Goal: Information Seeking & Learning: Learn about a topic

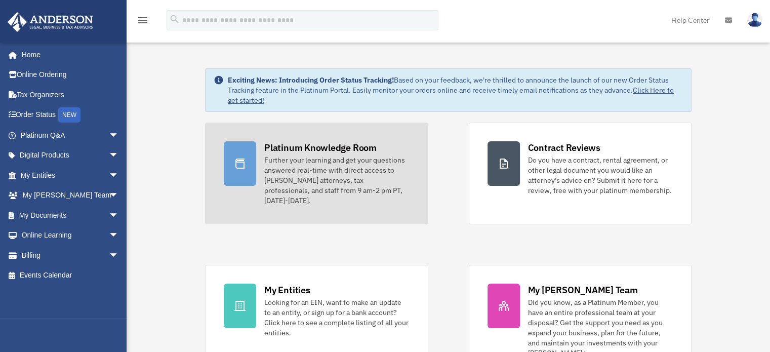
click at [300, 171] on div "Further your learning and get your questions answered real-time with direct acc…" at bounding box center [336, 180] width 145 height 51
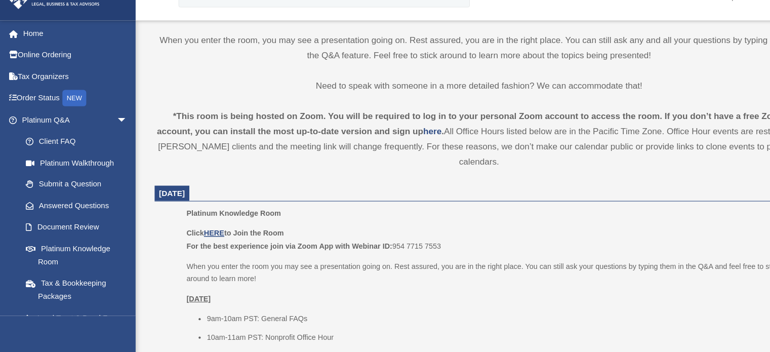
scroll to position [307, 0]
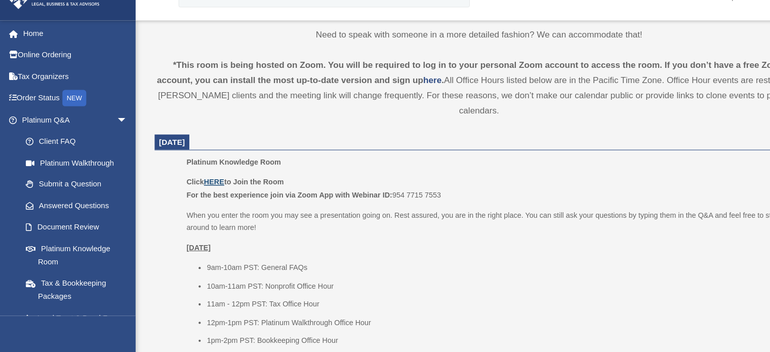
click at [200, 191] on u "HERE" at bounding box center [199, 193] width 19 height 8
